Goal: Information Seeking & Learning: Learn about a topic

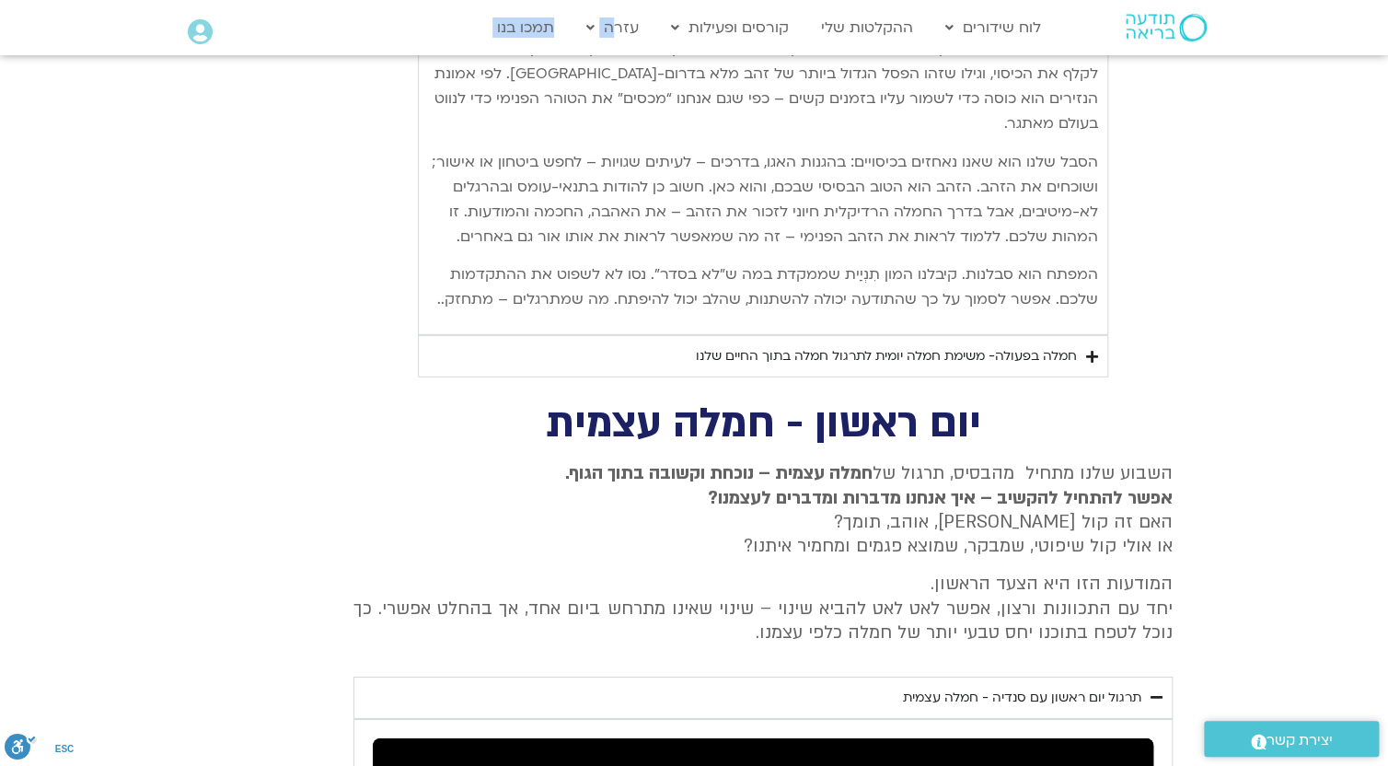
scroll to position [2186, 0]
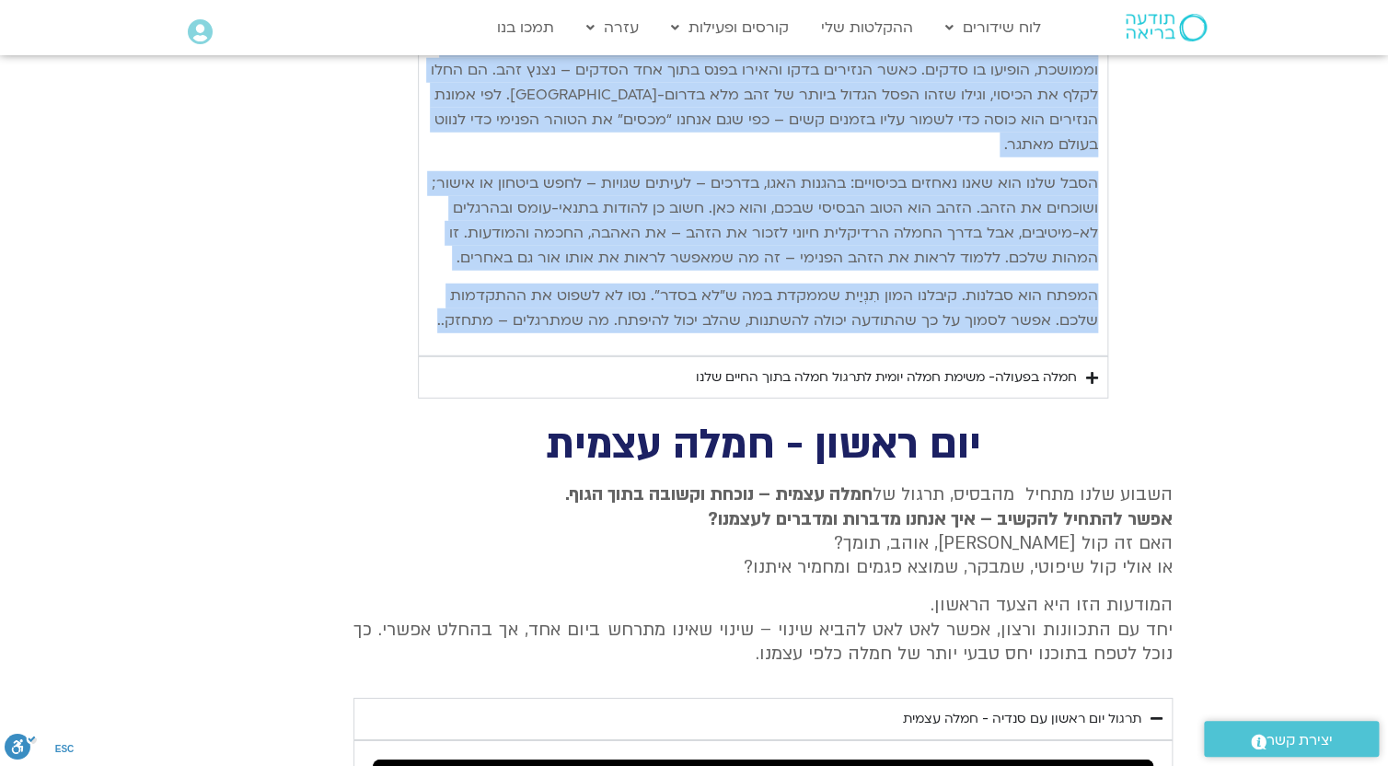
drag, startPoint x: 1091, startPoint y: 293, endPoint x: 425, endPoint y: 308, distance: 666.4
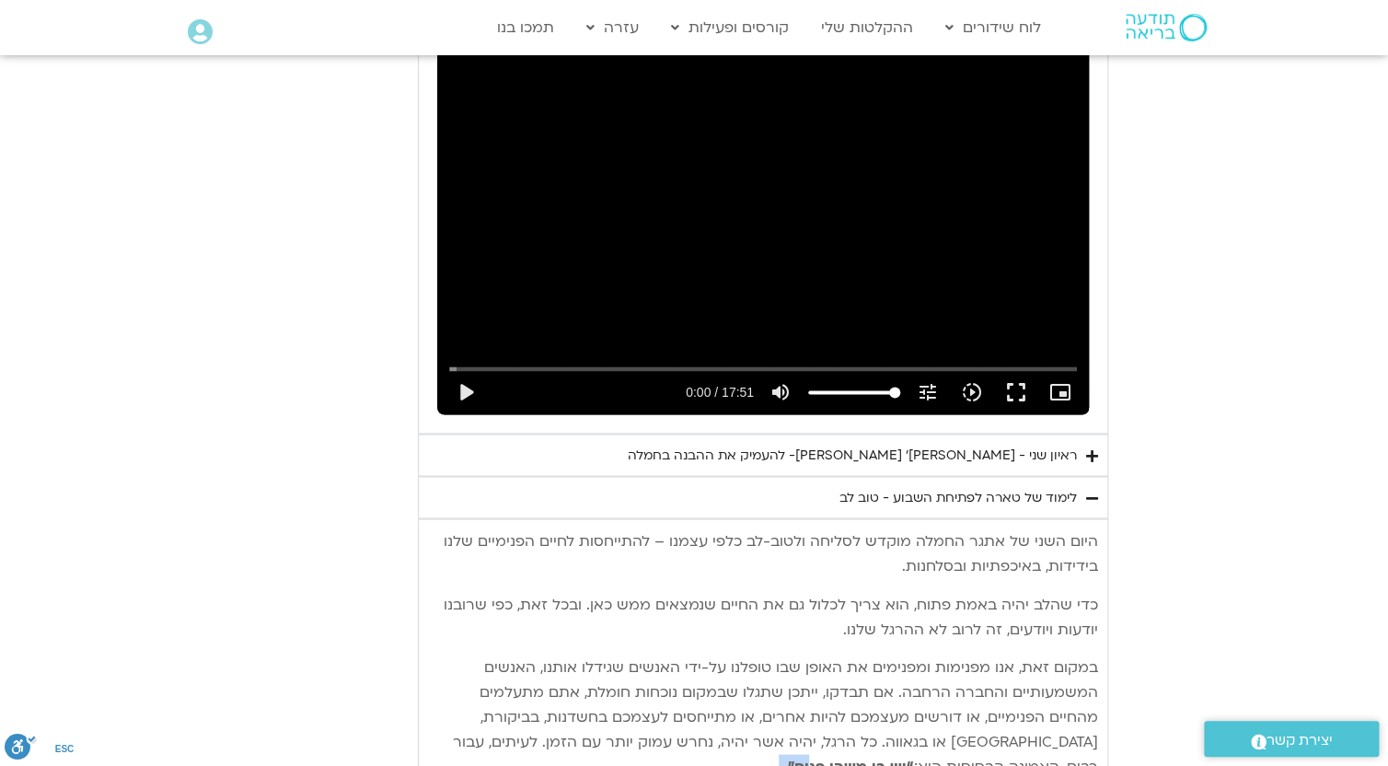
scroll to position [1222, 0]
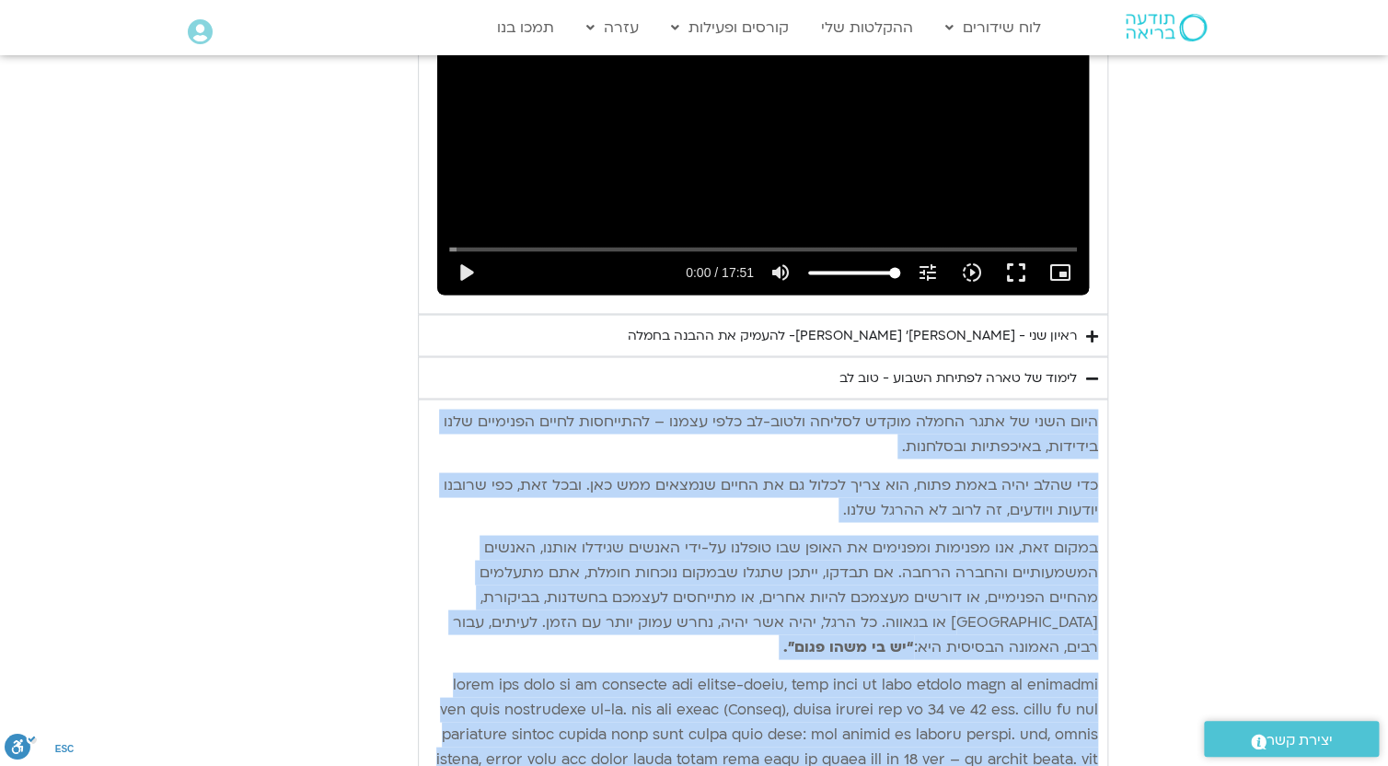
drag, startPoint x: 434, startPoint y: 306, endPoint x: 1097, endPoint y: 390, distance: 668.0
copy div "lore ipsu do sita conse adipi elitse doeiu-te inci utlab – etdolorem aliqu enim…"
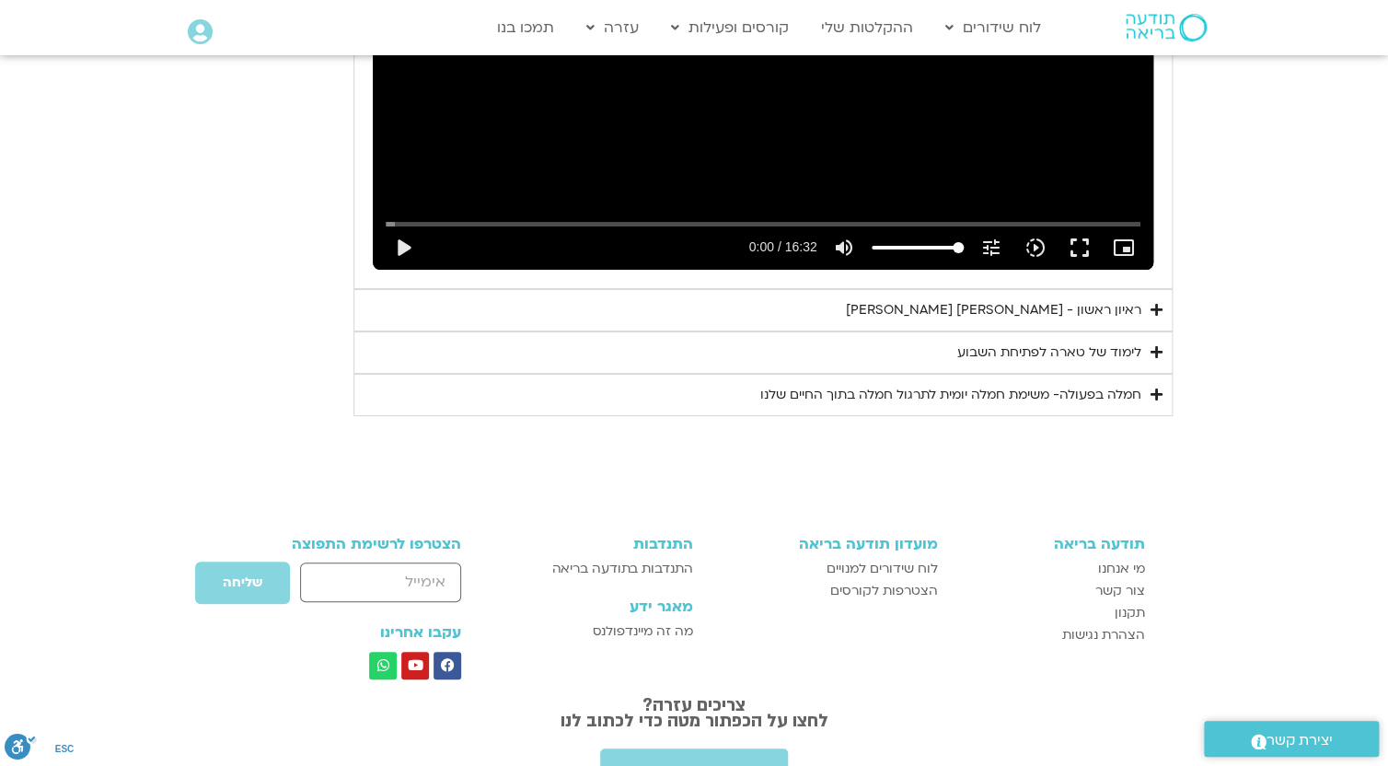
scroll to position [3146, 0]
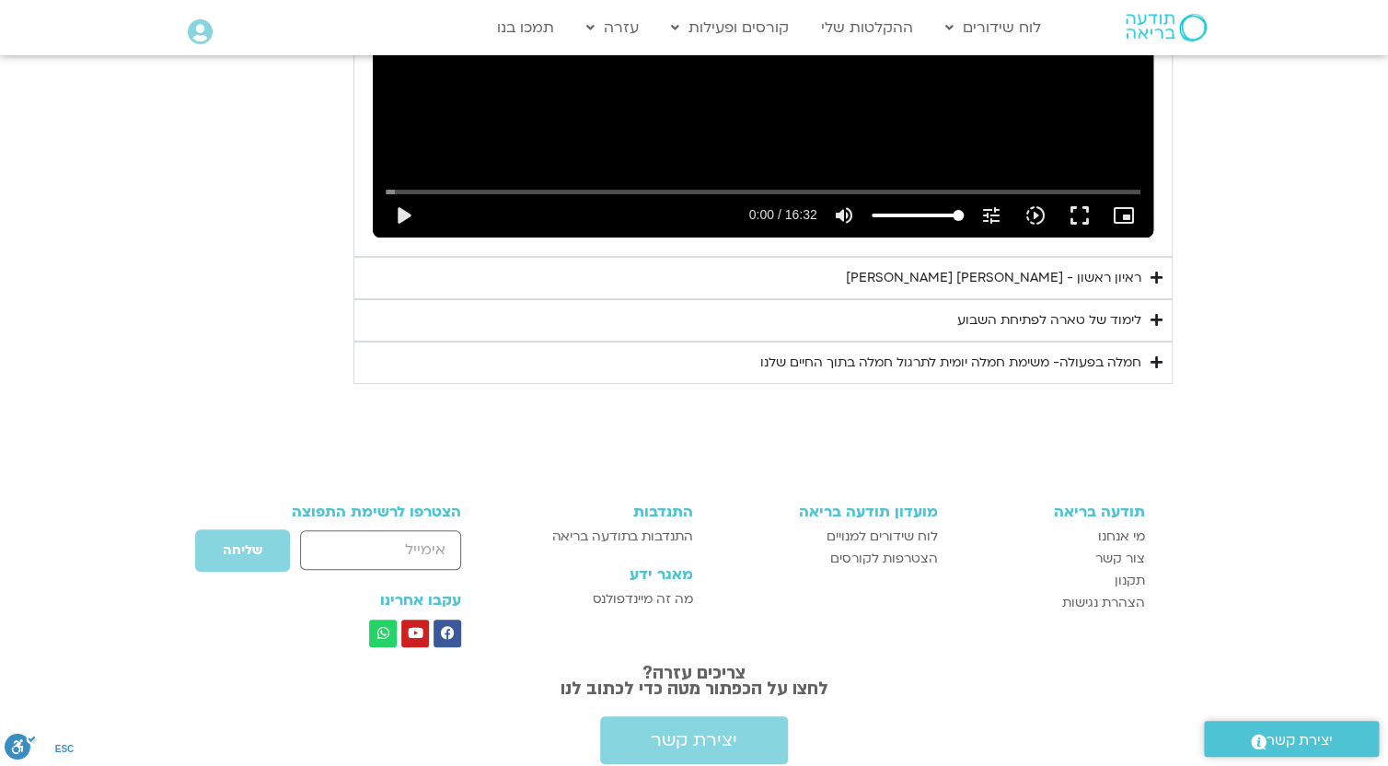
click at [1129, 309] on div "לימוד של טארה לפתיחת השבוע" at bounding box center [1049, 320] width 184 height 22
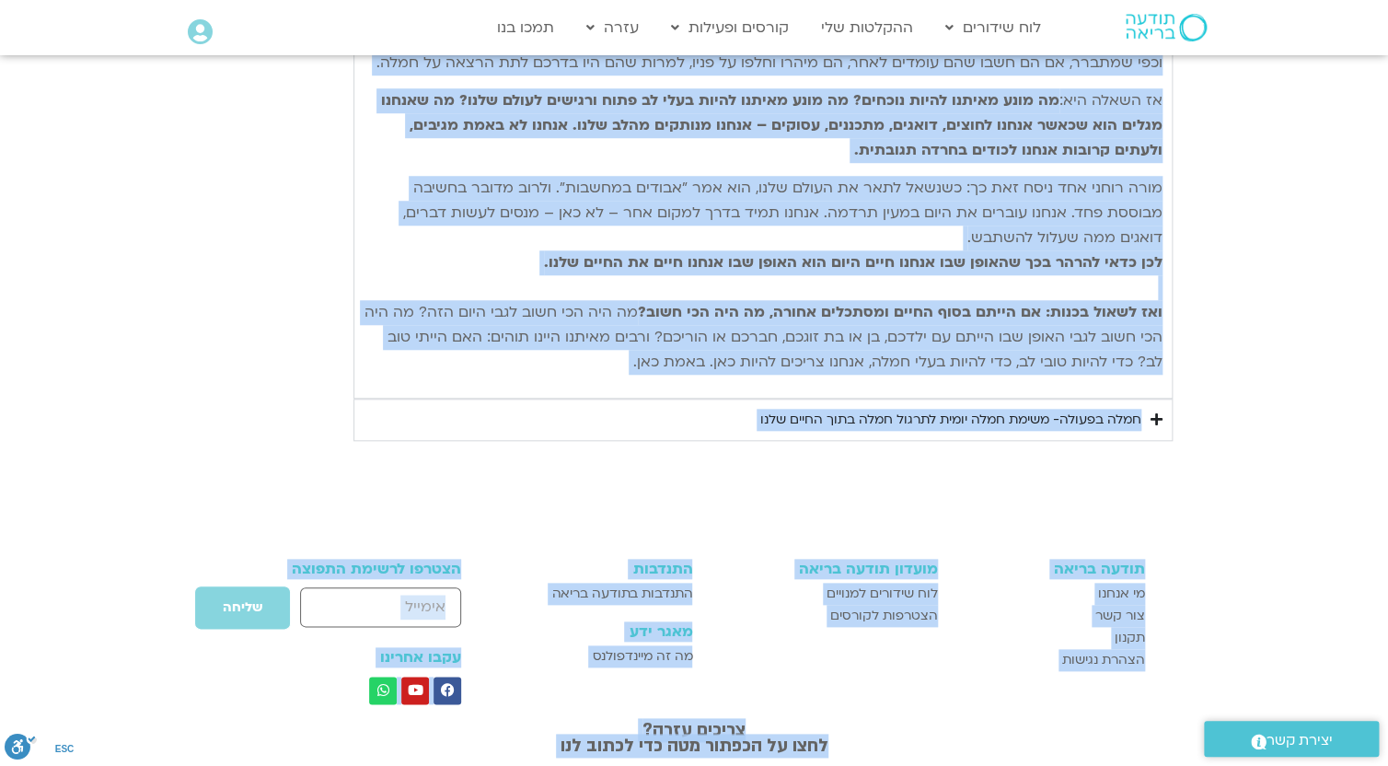
scroll to position [3794, 0]
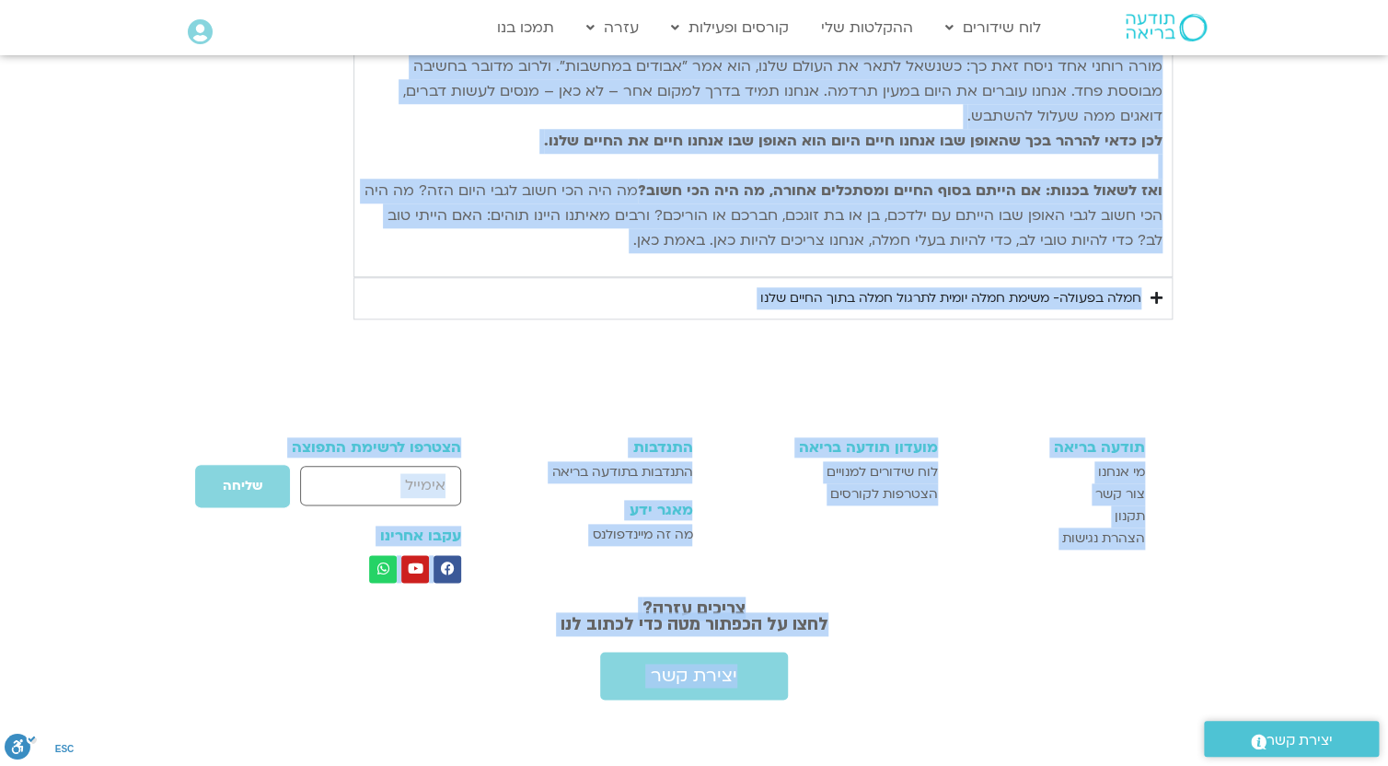
drag, startPoint x: 1156, startPoint y: 336, endPoint x: 642, endPoint y: 214, distance: 527.7
copy div "lorem ip dolo sita co adipi elitse doeiu te inci – utlabo etdol magnaal enim. a…"
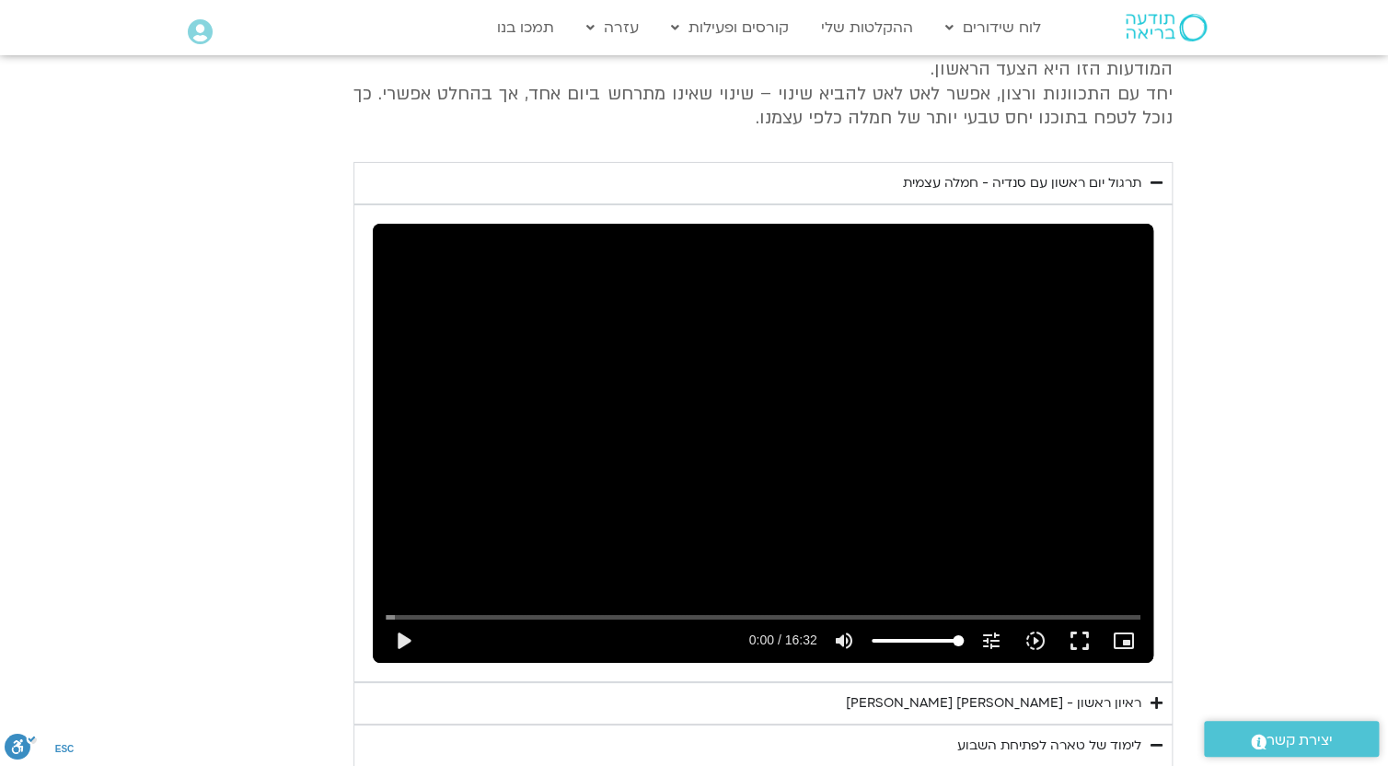
scroll to position [2717, 0]
